Goal: Task Accomplishment & Management: Complete application form

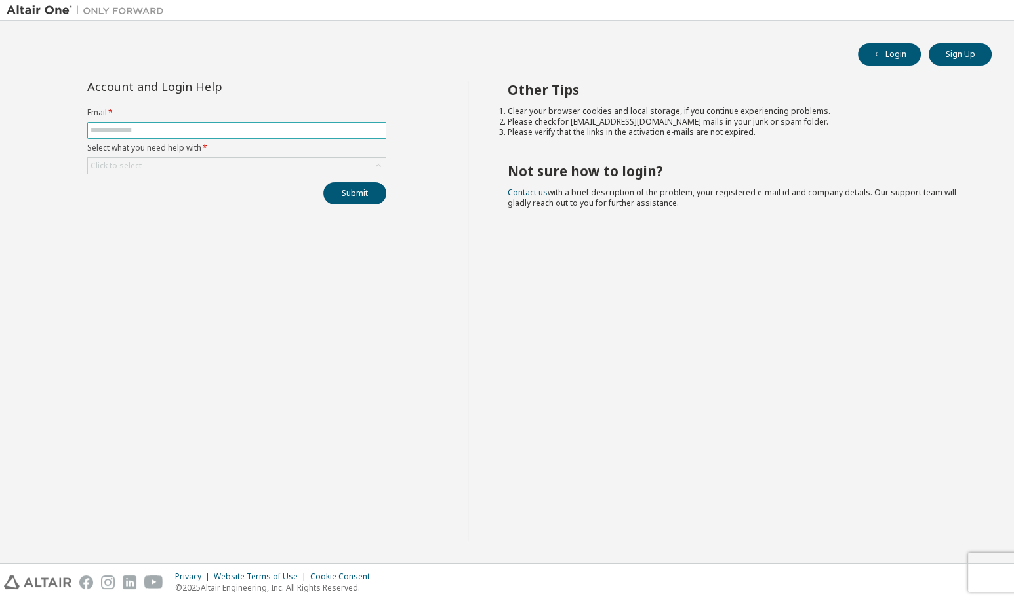
click at [203, 131] on input "text" at bounding box center [237, 130] width 293 height 10
type input "**********"
click at [201, 163] on div "Click to select" at bounding box center [237, 166] width 298 height 16
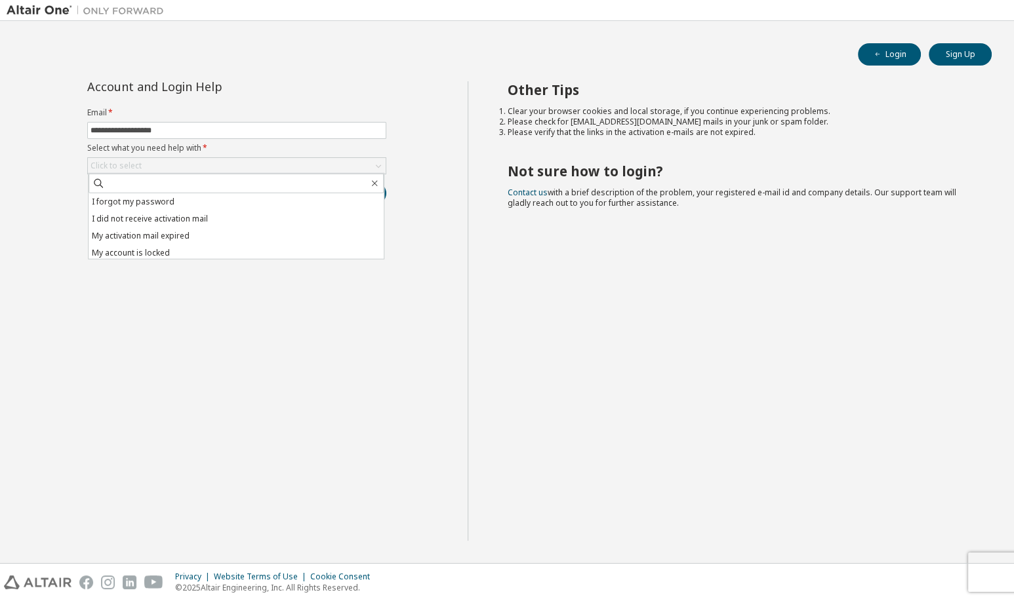
drag, startPoint x: 197, startPoint y: 194, endPoint x: 209, endPoint y: 195, distance: 11.9
click at [199, 194] on li "I forgot my password" at bounding box center [236, 202] width 295 height 17
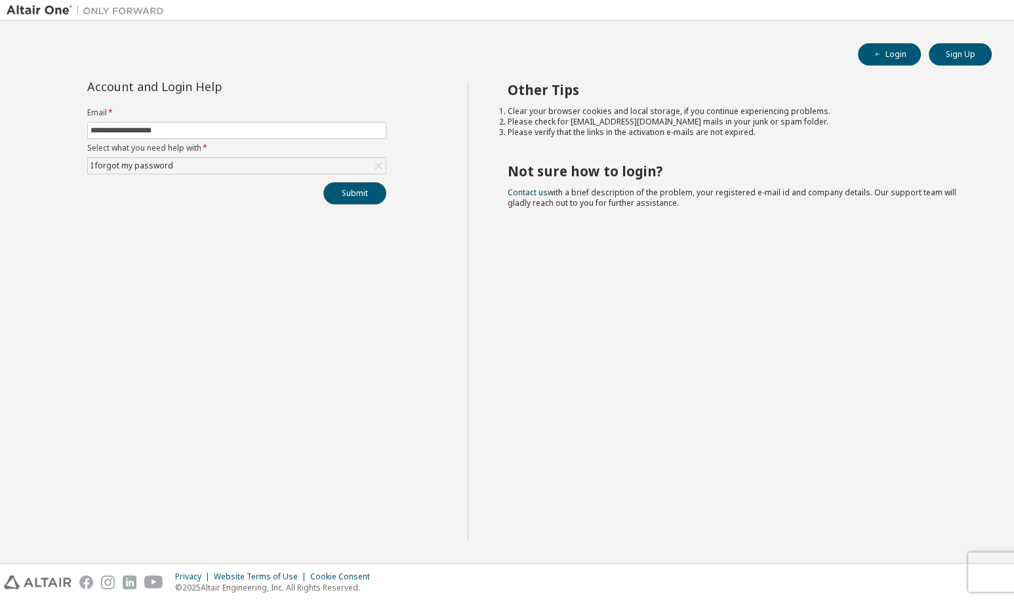
click at [346, 194] on button "Submit" at bounding box center [354, 193] width 63 height 22
